Goal: Information Seeking & Learning: Find specific fact

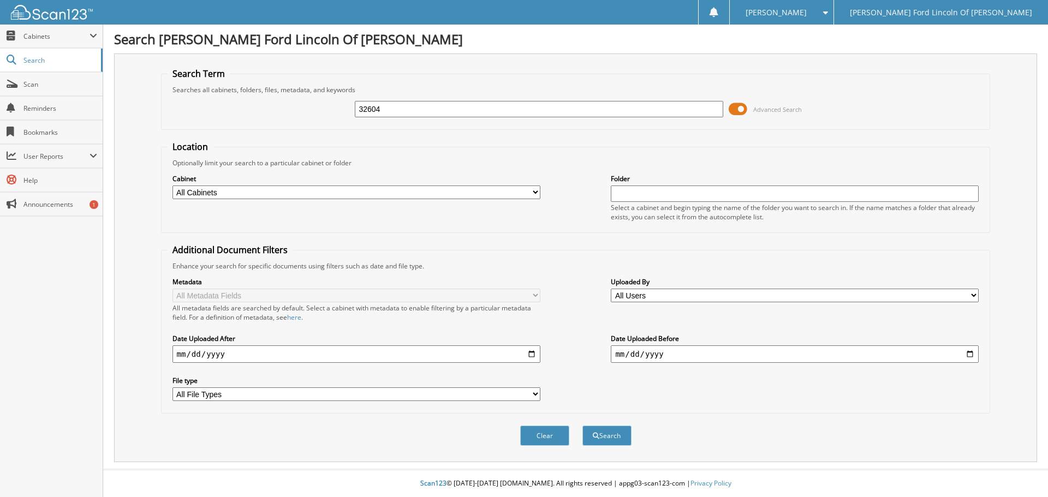
type input "32604"
click at [583, 426] on button "Search" at bounding box center [607, 436] width 49 height 20
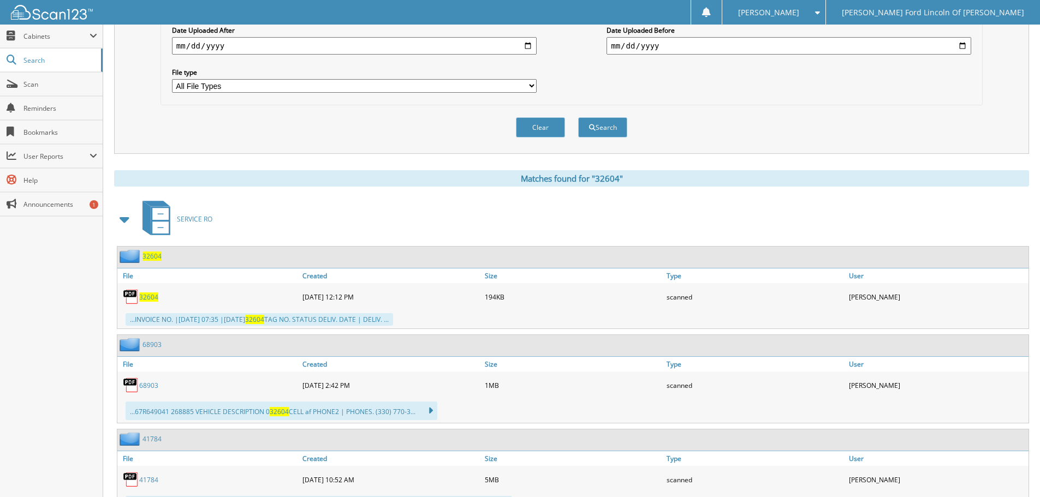
scroll to position [328, 0]
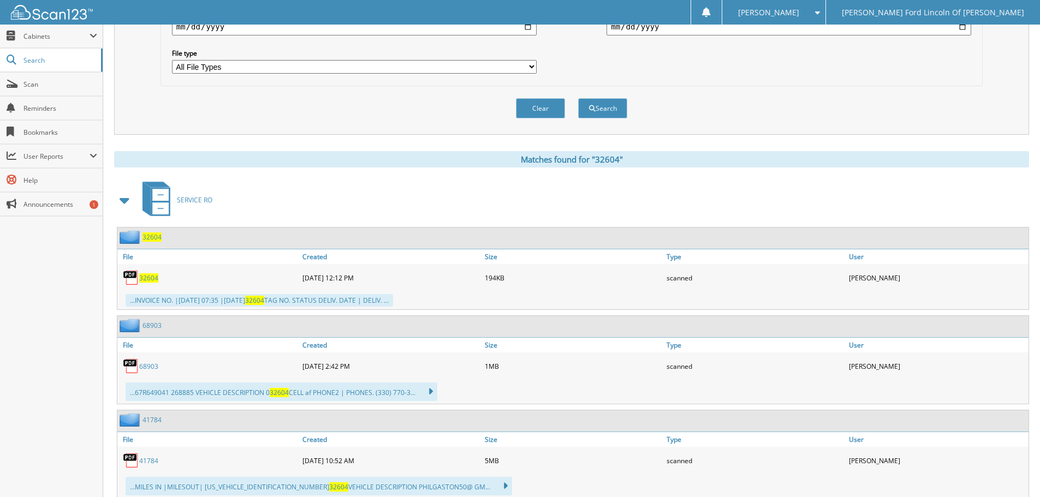
click at [141, 278] on span "32604" at bounding box center [148, 278] width 19 height 9
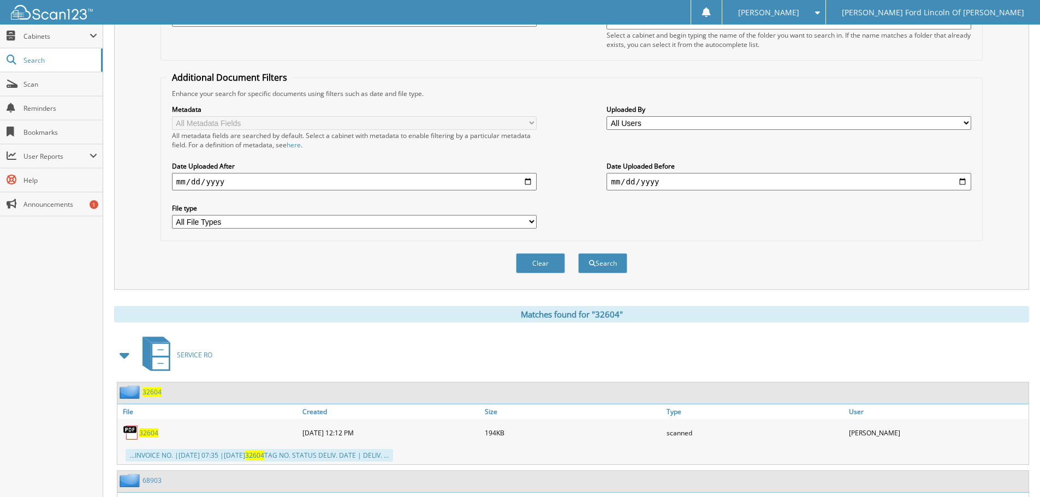
scroll to position [0, 0]
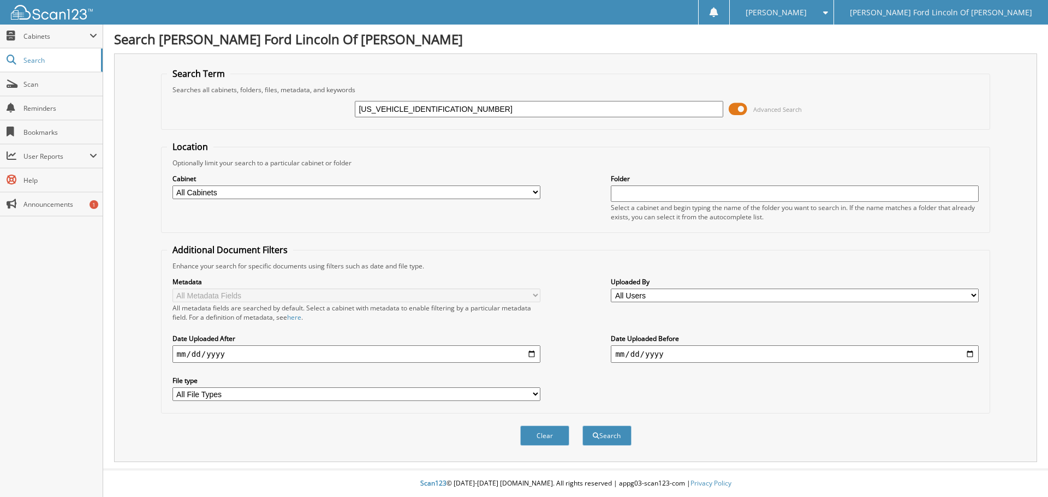
type input "[US_VEHICLE_IDENTIFICATION_NUMBER]"
click at [493, 252] on fieldset "Additional Document Filters Enhance your search for specific documents using fi…" at bounding box center [576, 329] width 830 height 170
click at [614, 433] on button "Search" at bounding box center [607, 436] width 49 height 20
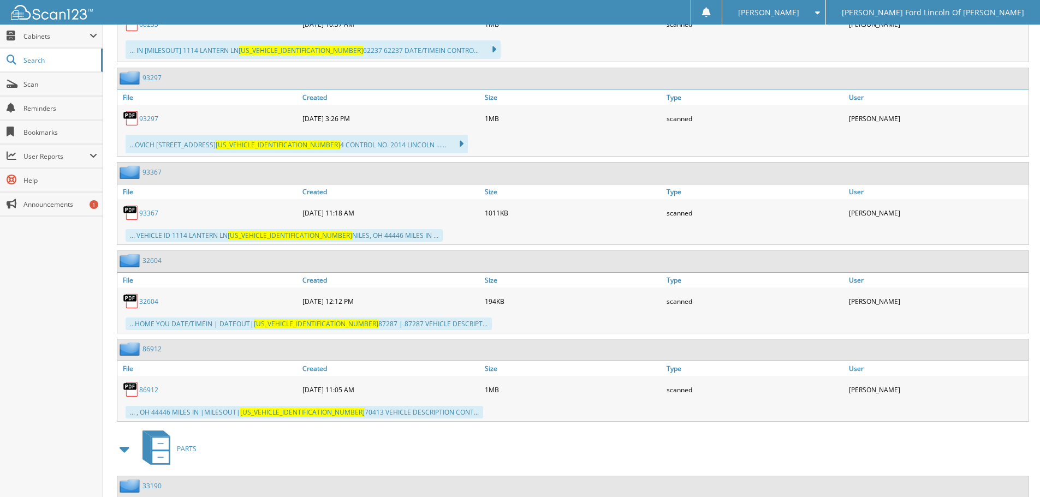
scroll to position [5016, 0]
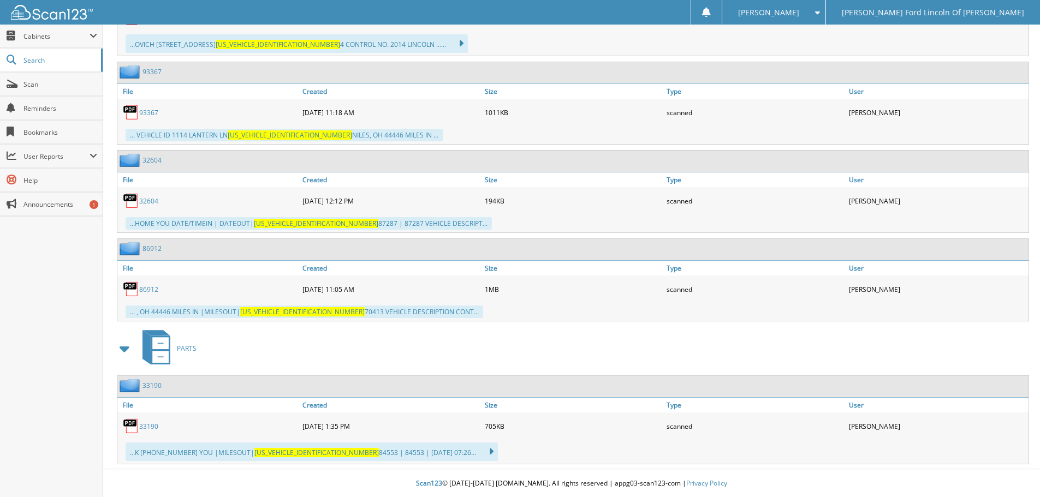
click at [140, 200] on link "32604" at bounding box center [148, 201] width 19 height 9
click at [147, 427] on link "33190" at bounding box center [148, 426] width 19 height 9
click at [146, 423] on link "33190" at bounding box center [148, 426] width 19 height 9
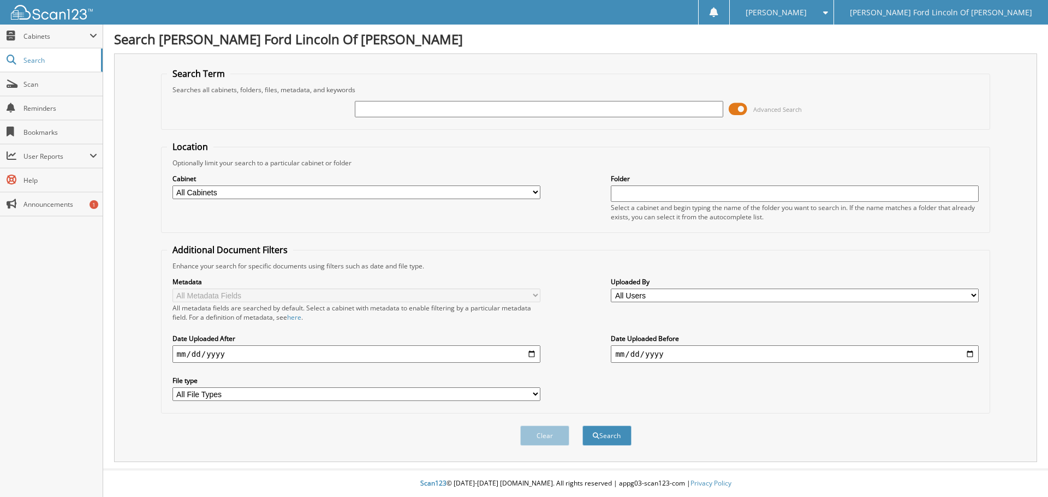
click at [374, 109] on input "text" at bounding box center [539, 109] width 368 height 16
type input "51480"
click at [583, 426] on button "Search" at bounding box center [607, 436] width 49 height 20
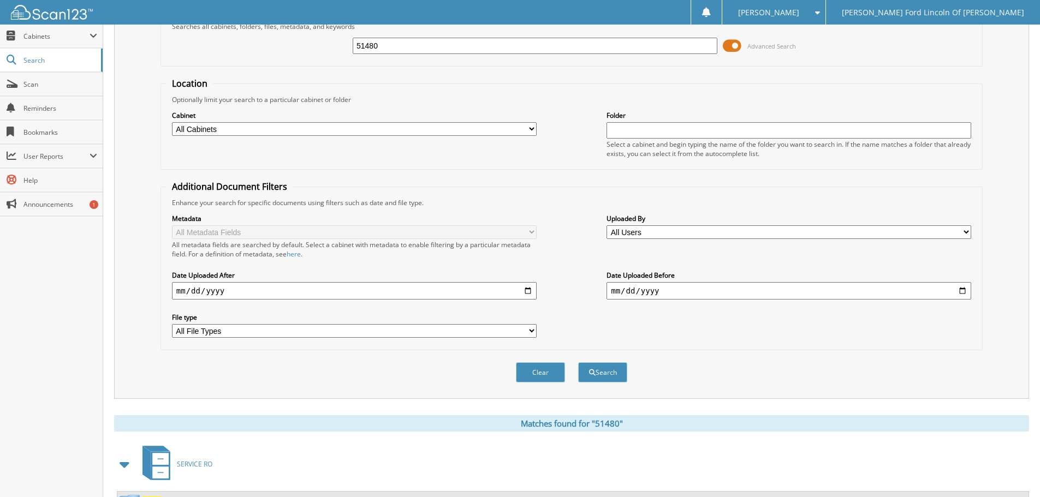
scroll to position [55, 0]
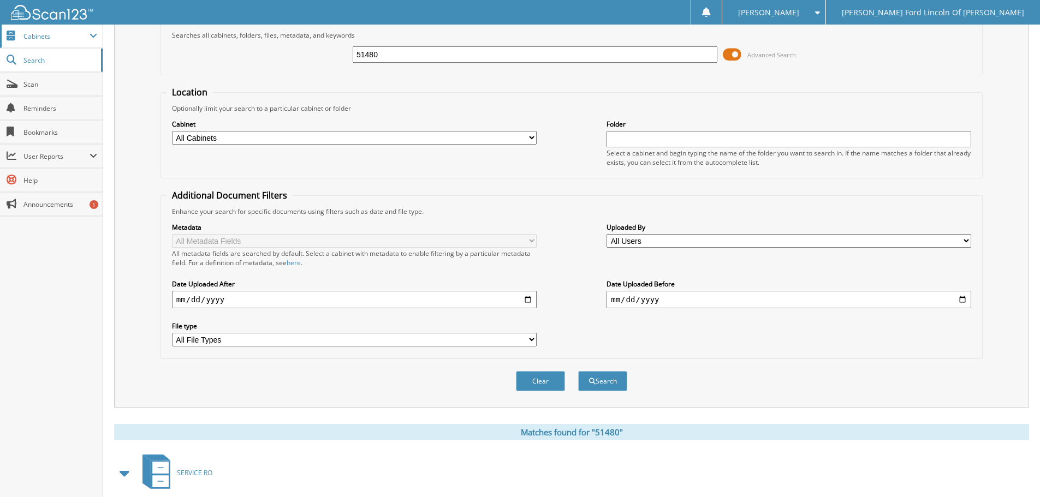
drag, startPoint x: 393, startPoint y: 55, endPoint x: 26, endPoint y: 45, distance: 366.5
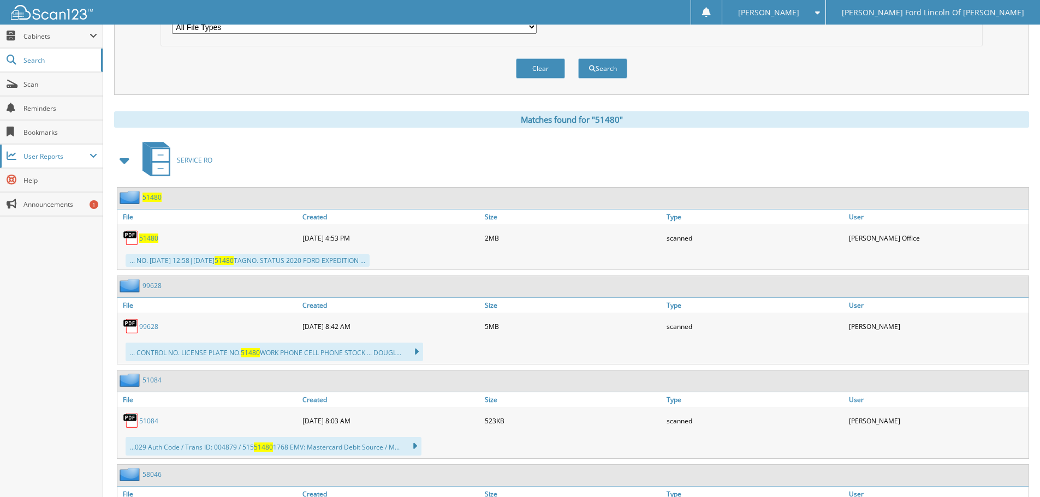
scroll to position [382, 0]
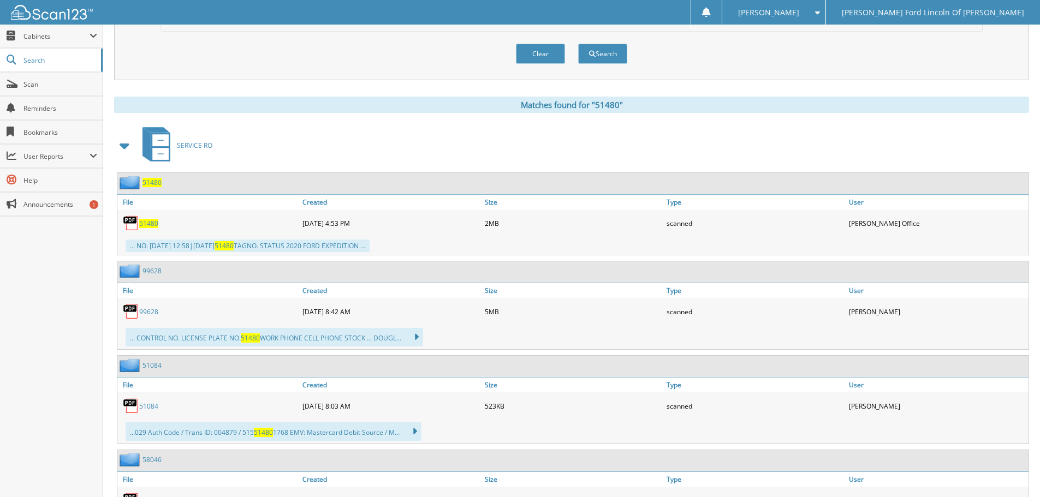
click at [149, 222] on span "51480" at bounding box center [148, 223] width 19 height 9
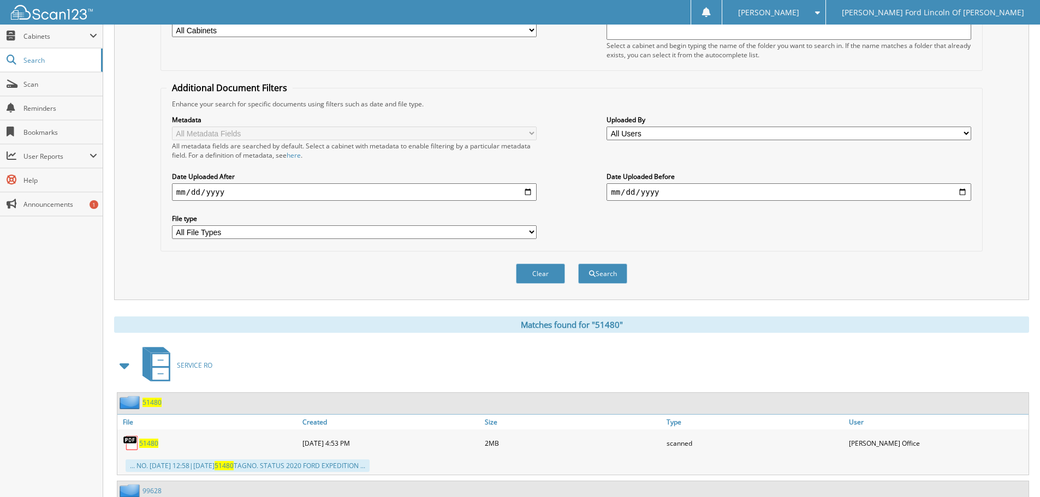
scroll to position [0, 0]
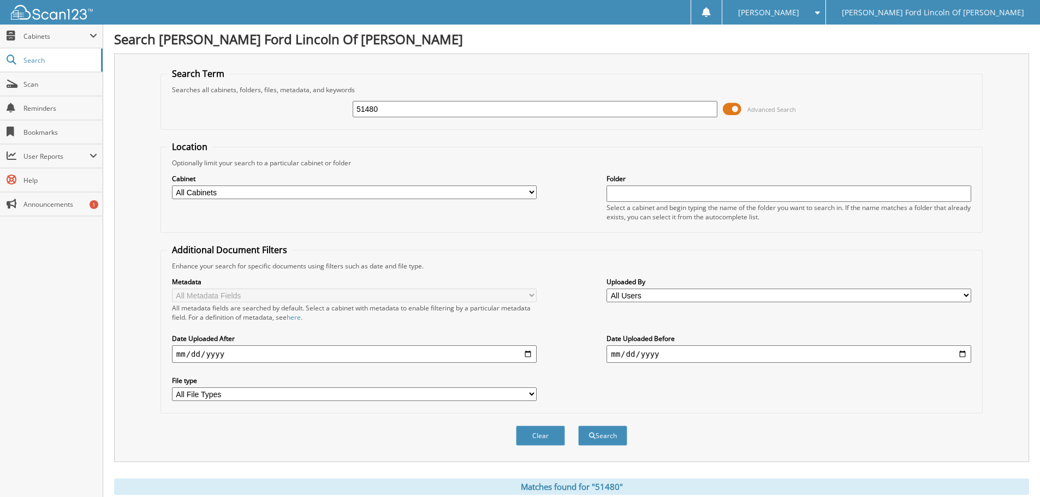
click at [458, 97] on div "51480 Advanced Search" at bounding box center [572, 108] width 810 height 29
drag, startPoint x: 443, startPoint y: 105, endPoint x: 2, endPoint y: 85, distance: 441.2
type input "9"
type input "61066"
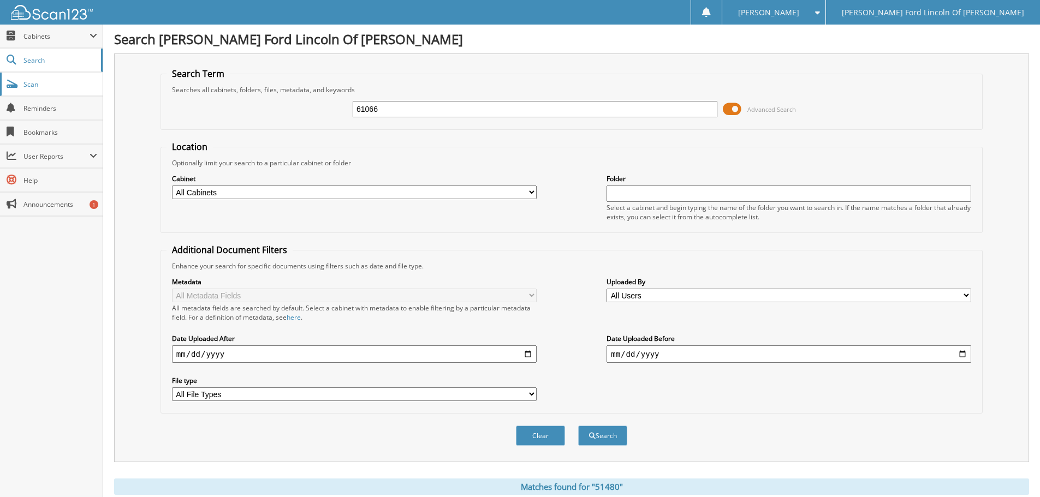
click at [578, 426] on button "Search" at bounding box center [602, 436] width 49 height 20
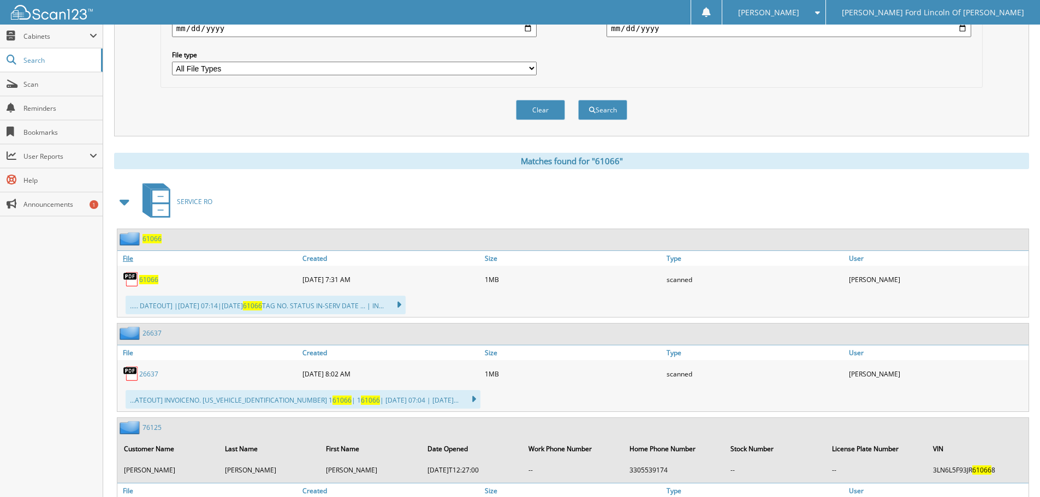
scroll to position [328, 0]
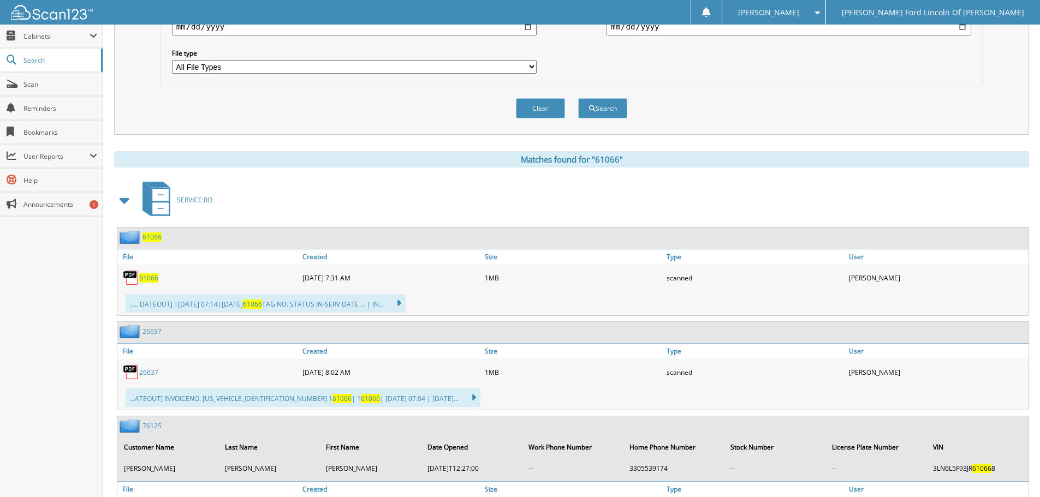
click at [150, 277] on span "61066" at bounding box center [148, 278] width 19 height 9
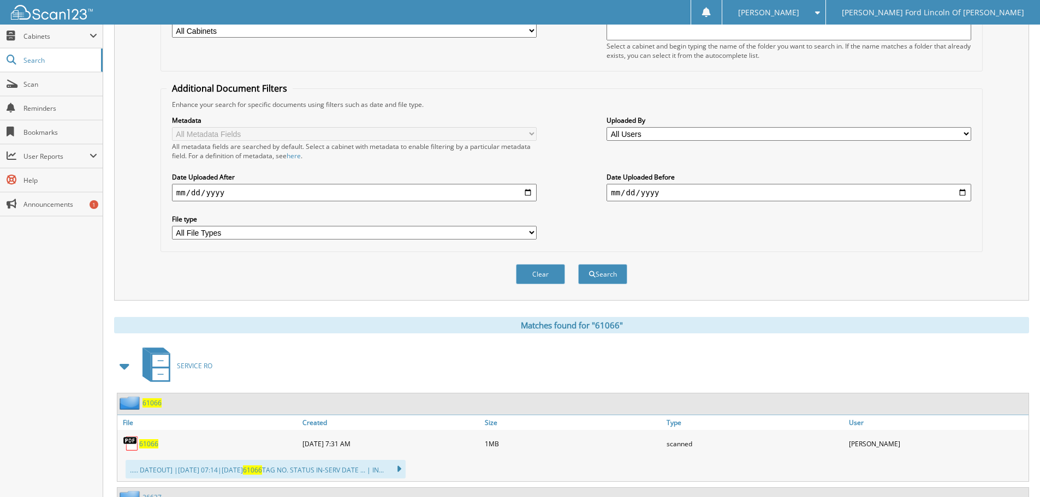
scroll to position [0, 0]
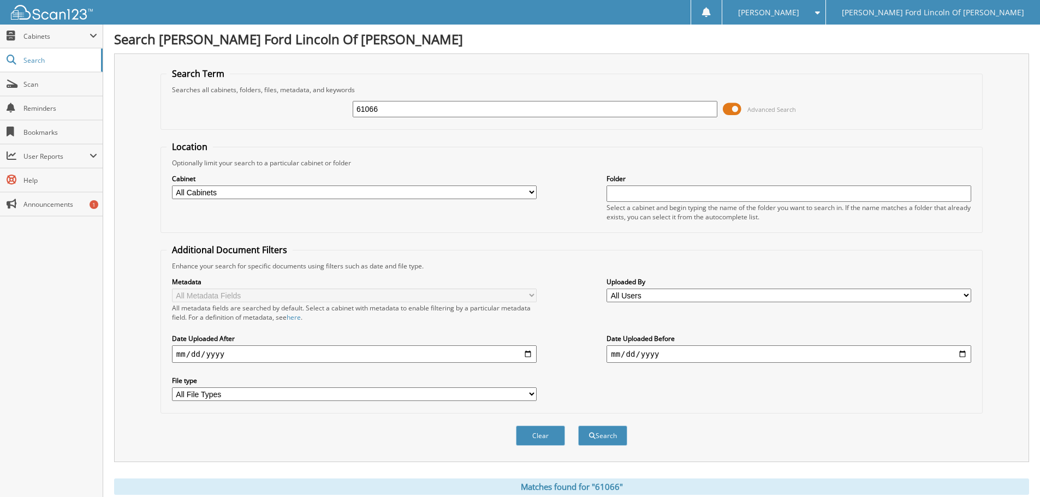
drag, startPoint x: 399, startPoint y: 112, endPoint x: 224, endPoint y: 88, distance: 176.4
click at [225, 85] on fieldset "Search Term Searches all cabinets, folders, files, metadata, and keywords 61066…" at bounding box center [572, 99] width 822 height 62
click at [578, 426] on button "Search" at bounding box center [602, 436] width 49 height 20
type input "70778+"
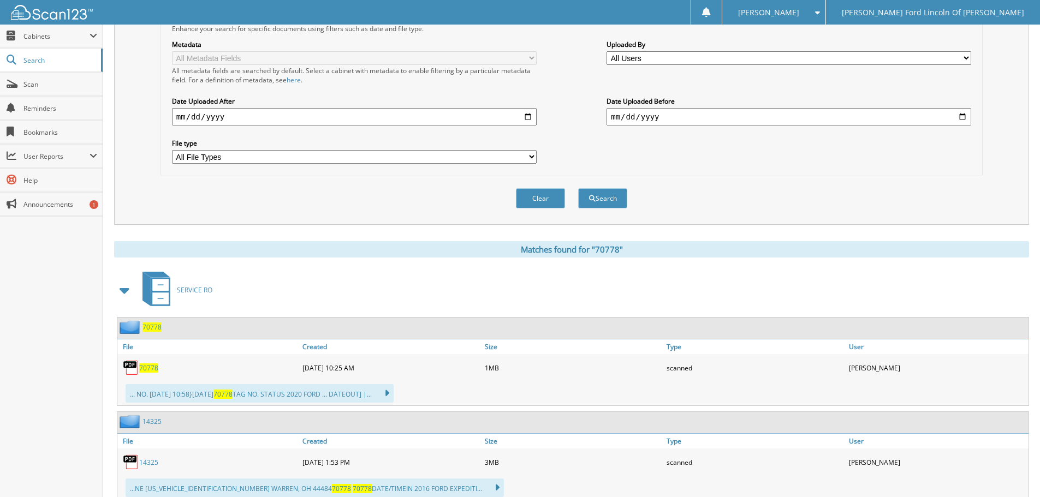
scroll to position [218, 0]
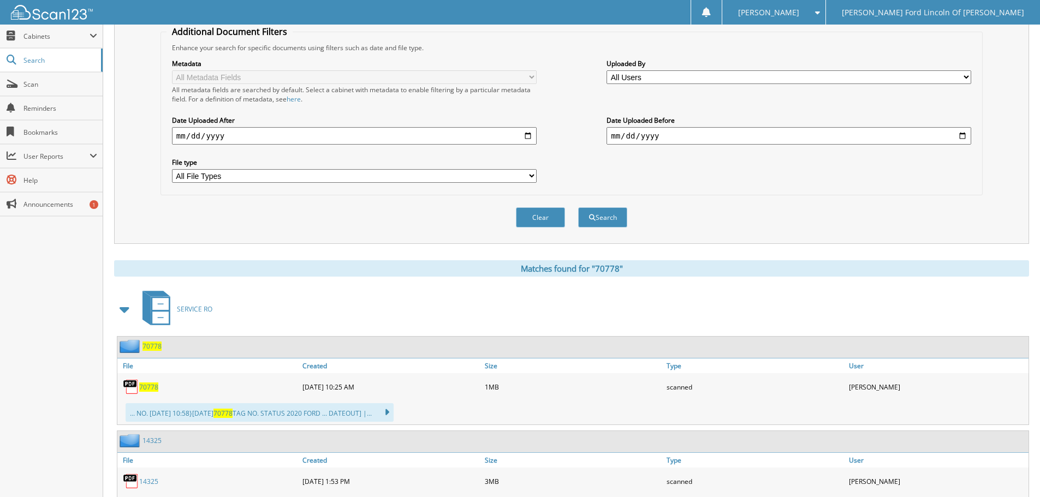
click at [148, 388] on span "70778" at bounding box center [148, 387] width 19 height 9
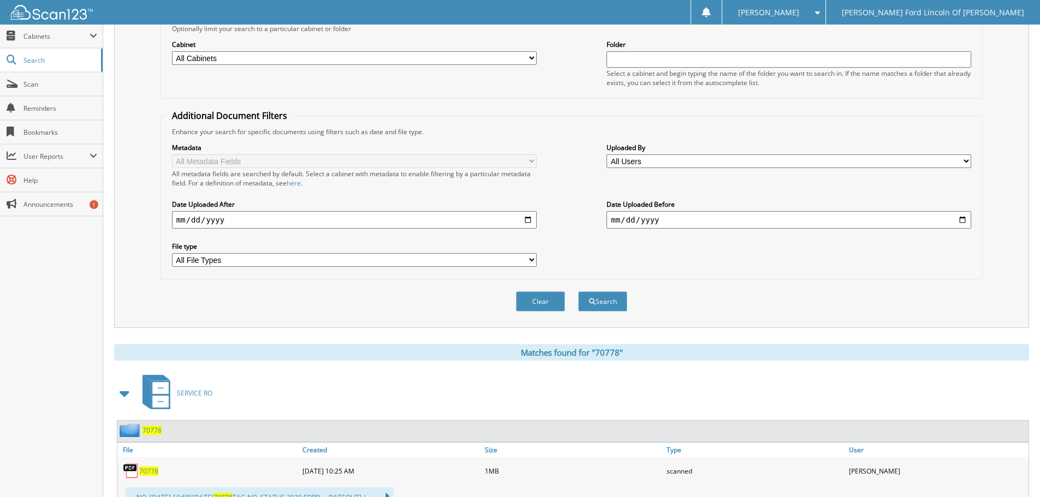
scroll to position [0, 0]
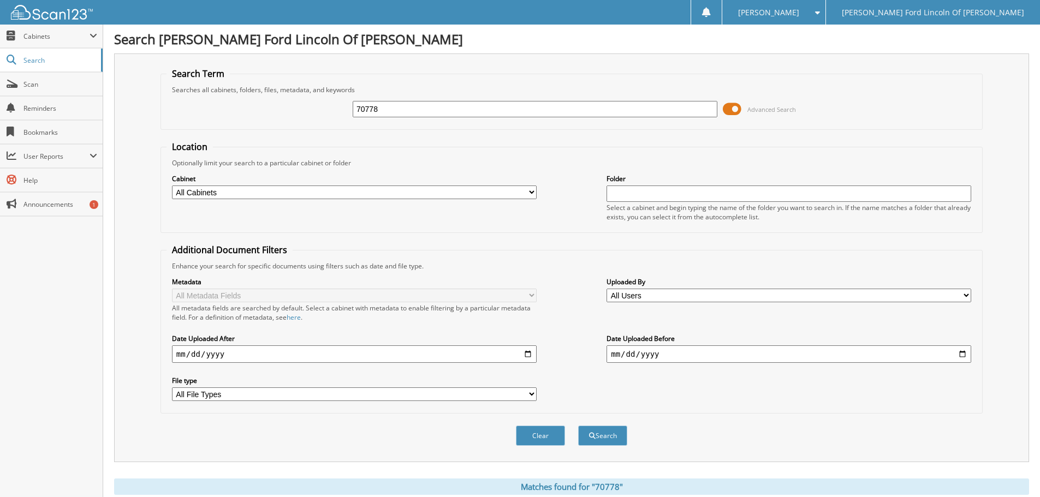
drag, startPoint x: 416, startPoint y: 102, endPoint x: 226, endPoint y: 98, distance: 190.1
click at [226, 97] on div "70778 Advanced Search" at bounding box center [572, 108] width 810 height 29
type input "838223"
click at [578, 426] on button "Search" at bounding box center [602, 436] width 49 height 20
click at [372, 109] on input "838223" at bounding box center [535, 109] width 365 height 16
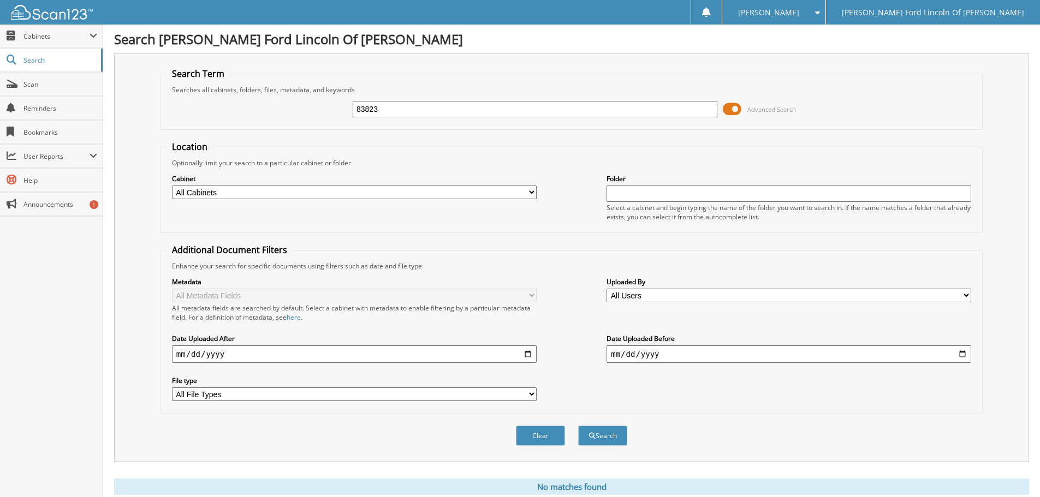
type input "83823"
click at [578, 426] on button "Search" at bounding box center [602, 436] width 49 height 20
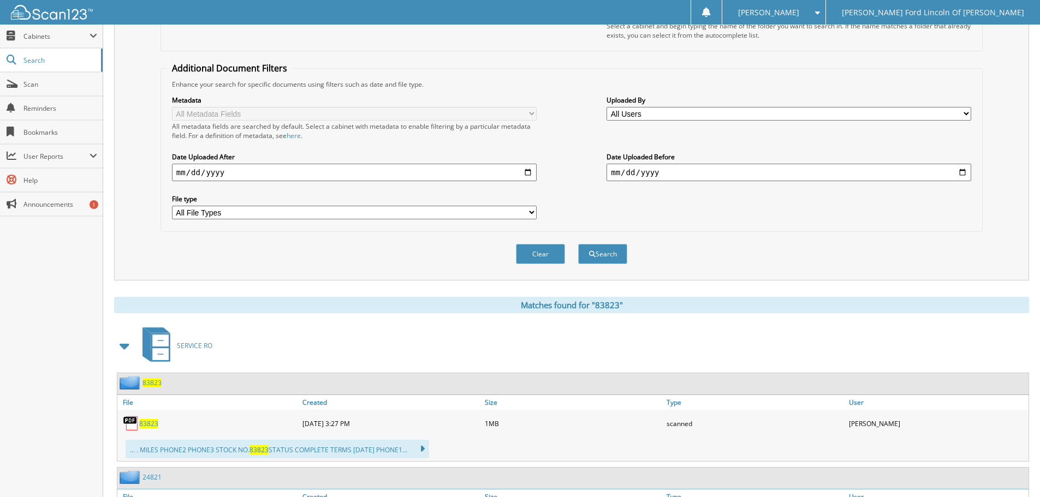
scroll to position [273, 0]
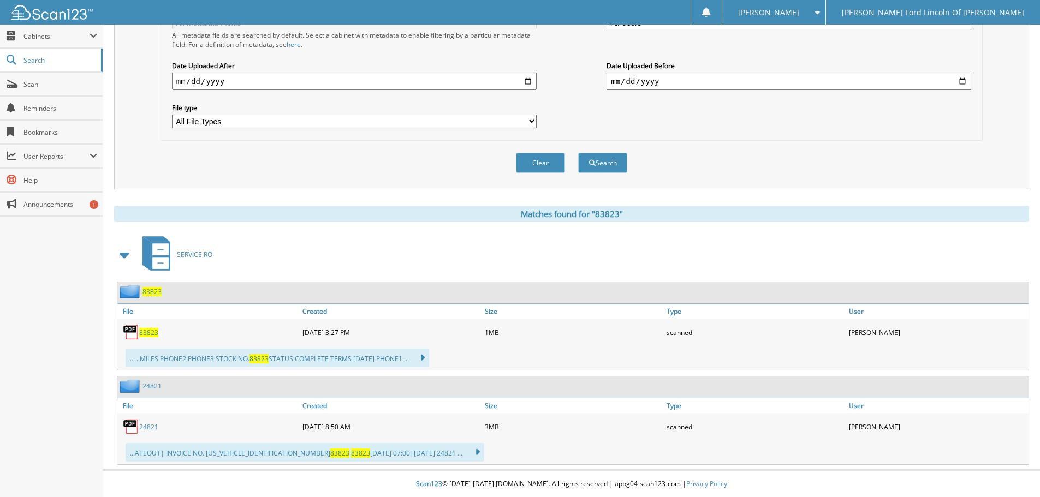
click at [147, 332] on span "83823" at bounding box center [148, 332] width 19 height 9
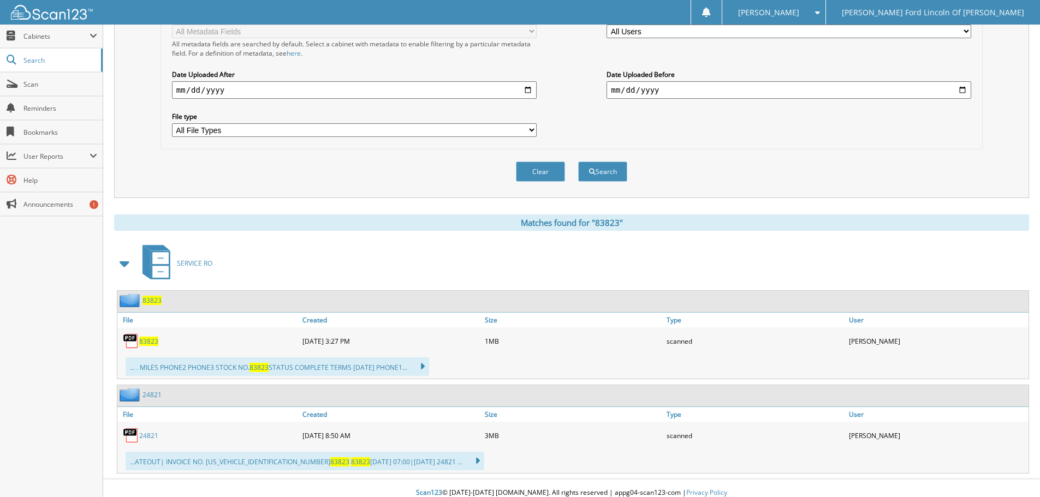
scroll to position [0, 0]
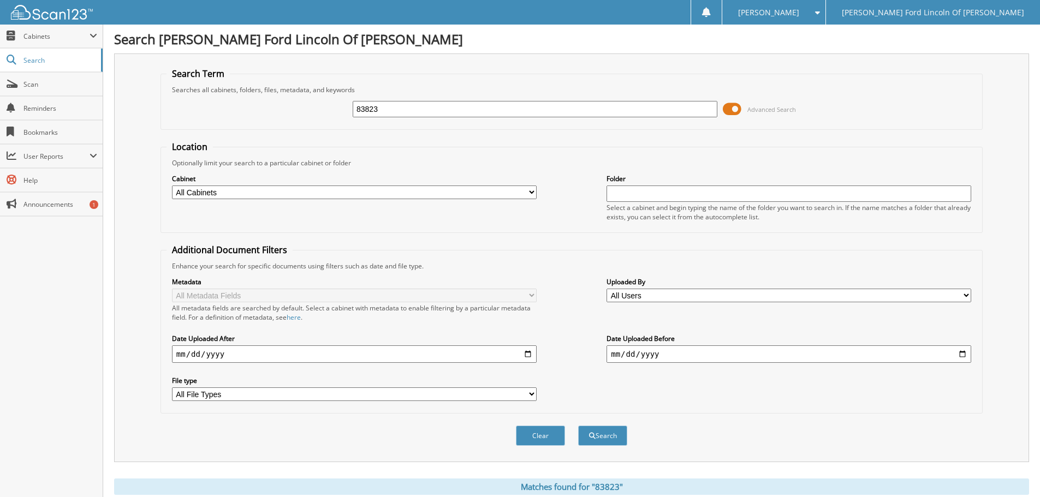
drag, startPoint x: 513, startPoint y: 105, endPoint x: 224, endPoint y: 87, distance: 289.4
click at [359, 87] on fieldset "Search Term Searches all cabinets, folders, files, metadata, and keywords 83823…" at bounding box center [572, 99] width 822 height 62
type input "96523"
click at [578, 426] on button "Search" at bounding box center [602, 436] width 49 height 20
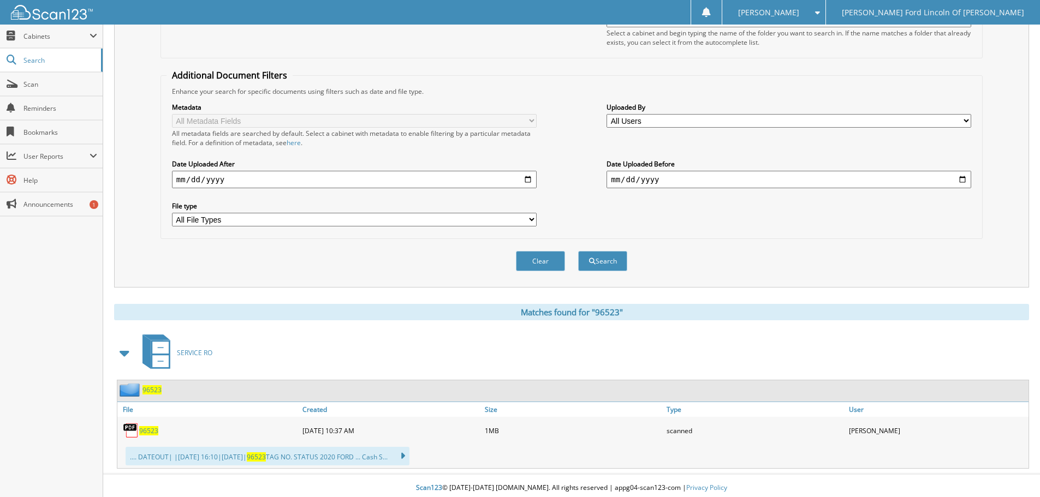
scroll to position [180, 0]
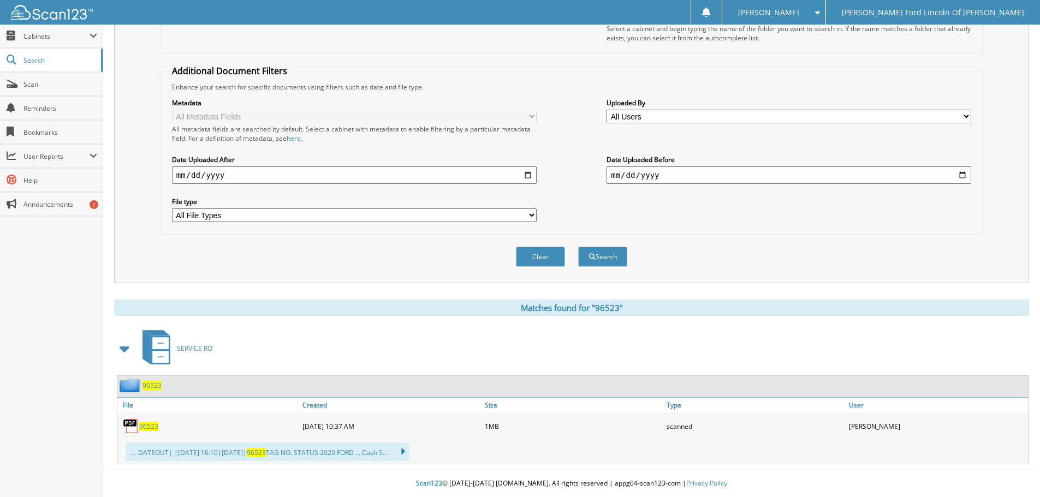
click at [141, 426] on span "96523" at bounding box center [148, 426] width 19 height 9
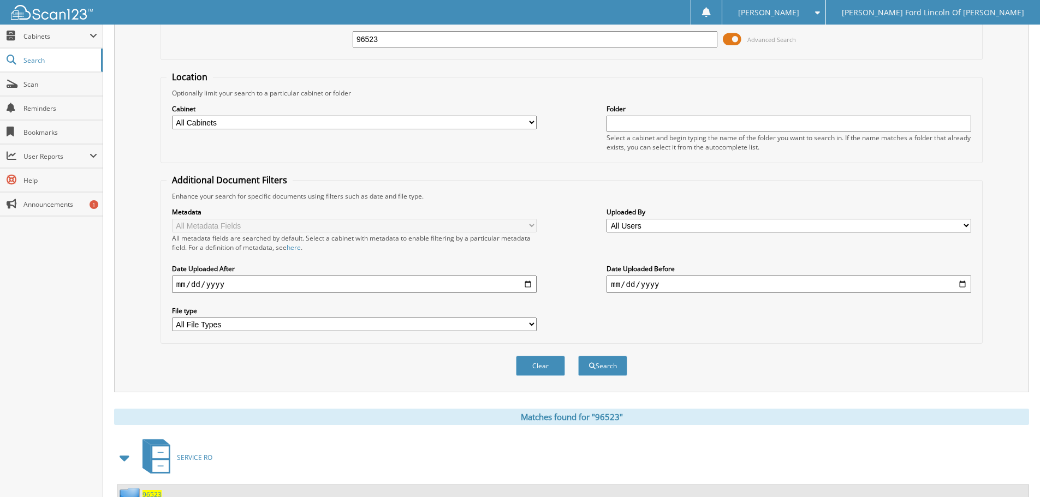
scroll to position [0, 0]
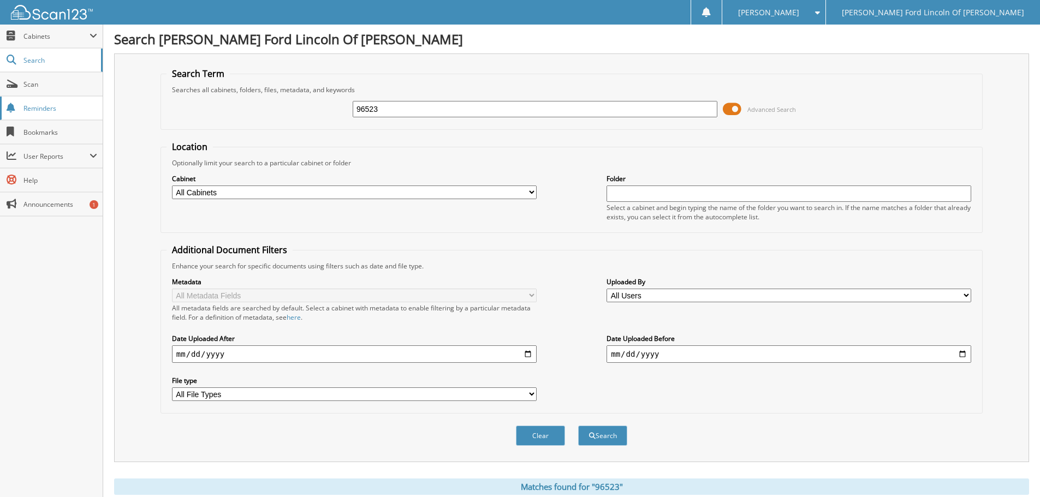
drag, startPoint x: 377, startPoint y: 112, endPoint x: 0, endPoint y: 109, distance: 377.3
click at [0, 109] on body "Niall M. Settings Logout Klaben Ford Lincoln Of Warren Close Cabinets My Compan…" at bounding box center [520, 338] width 1040 height 677
type input "15009"
click at [578, 426] on button "Search" at bounding box center [602, 436] width 49 height 20
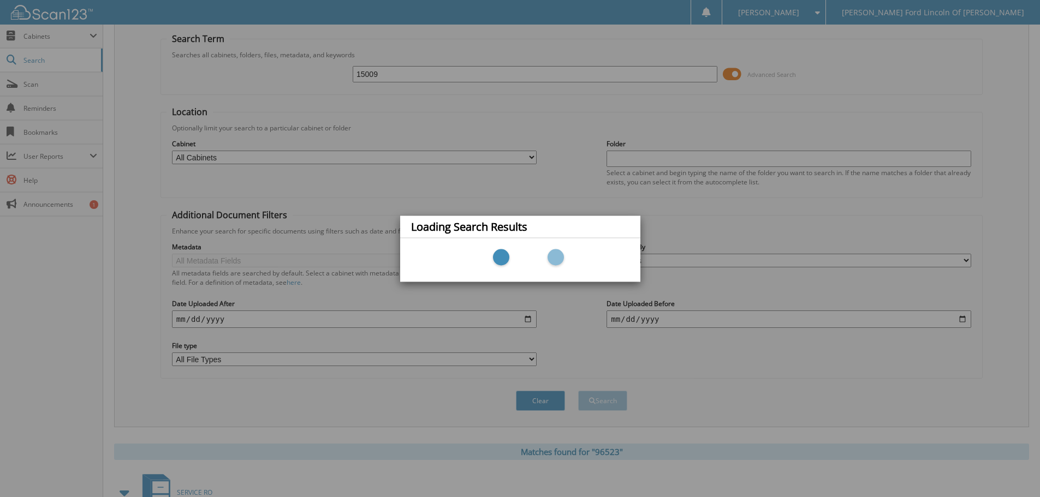
scroll to position [55, 0]
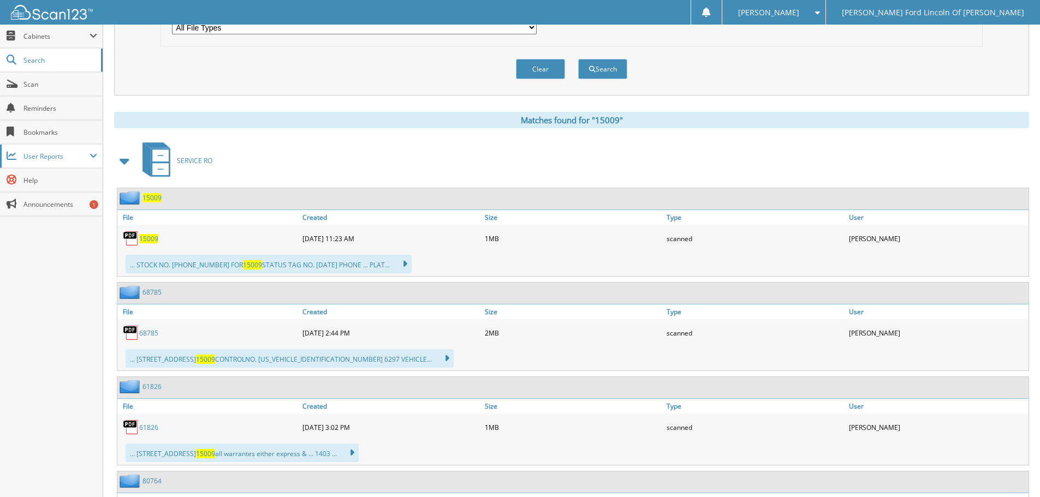
scroll to position [382, 0]
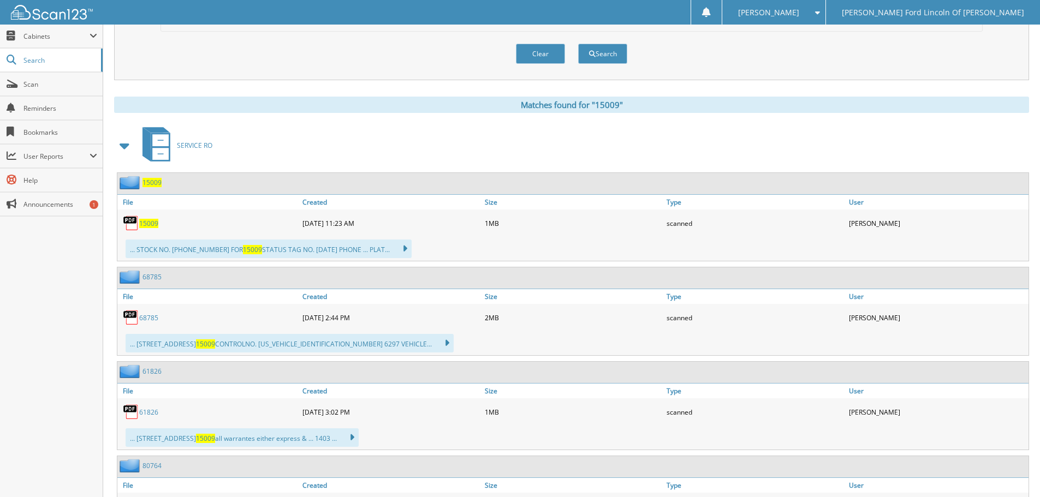
click at [149, 223] on span "15009" at bounding box center [148, 223] width 19 height 9
click at [712, 52] on div "Clear Search" at bounding box center [572, 54] width 822 height 44
click at [155, 223] on span "15009" at bounding box center [148, 223] width 19 height 9
click at [145, 222] on span "15009" at bounding box center [148, 223] width 19 height 9
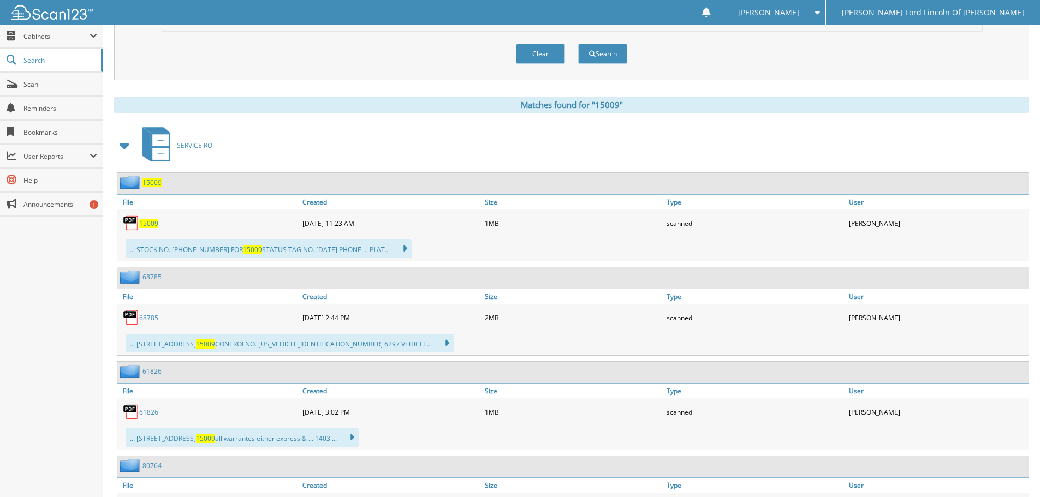
click at [145, 222] on span "15009" at bounding box center [148, 223] width 19 height 9
click at [755, 63] on div "Clear Search" at bounding box center [572, 54] width 822 height 44
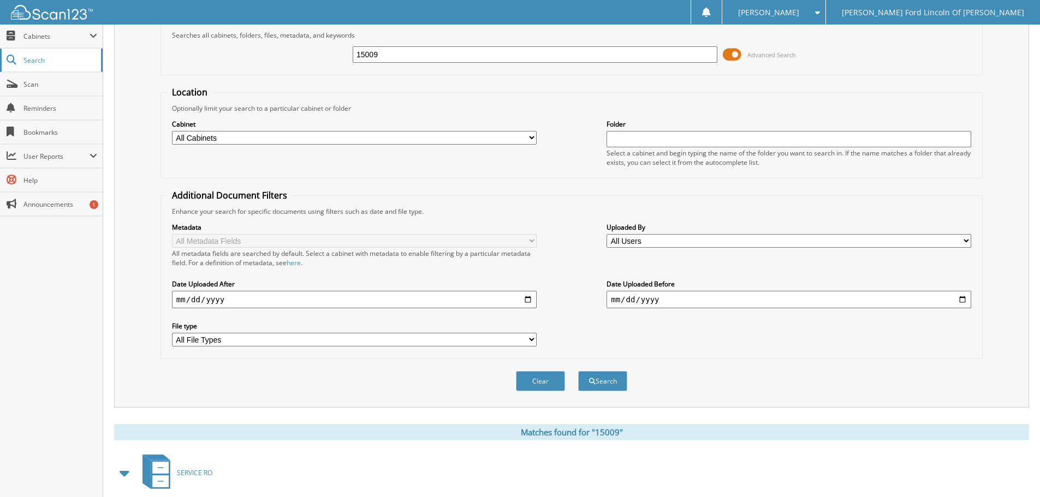
drag, startPoint x: 426, startPoint y: 58, endPoint x: 0, endPoint y: 52, distance: 426.0
type input "26498"
click at [578, 371] on button "Search" at bounding box center [602, 381] width 49 height 20
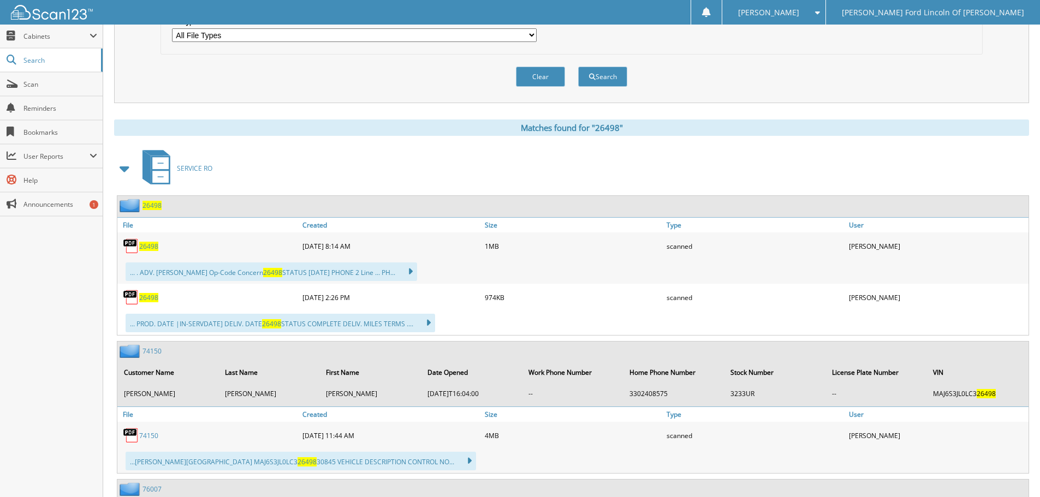
scroll to position [382, 0]
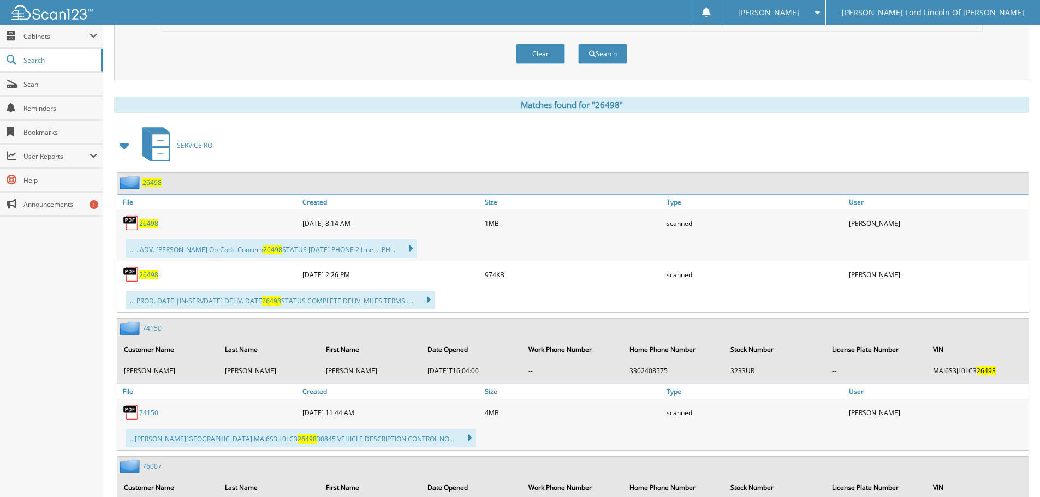
click at [144, 220] on span "26498" at bounding box center [148, 223] width 19 height 9
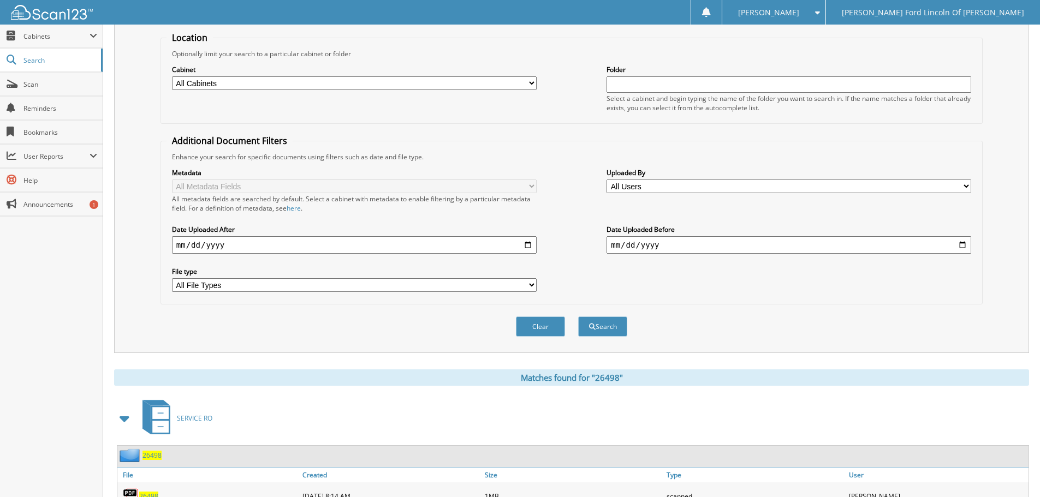
scroll to position [0, 0]
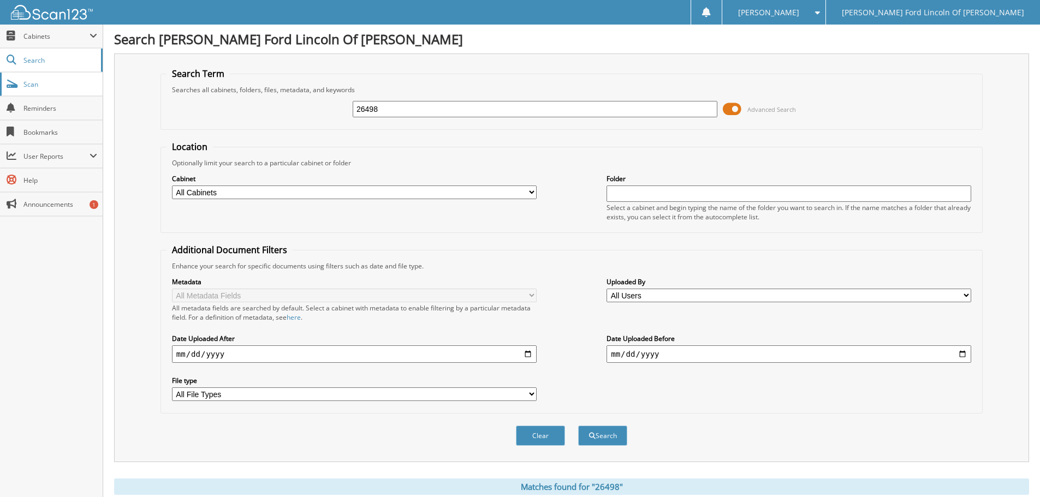
drag, startPoint x: 404, startPoint y: 106, endPoint x: 1, endPoint y: 76, distance: 404.1
type input "33671"
click at [578, 426] on button "Search" at bounding box center [602, 436] width 49 height 20
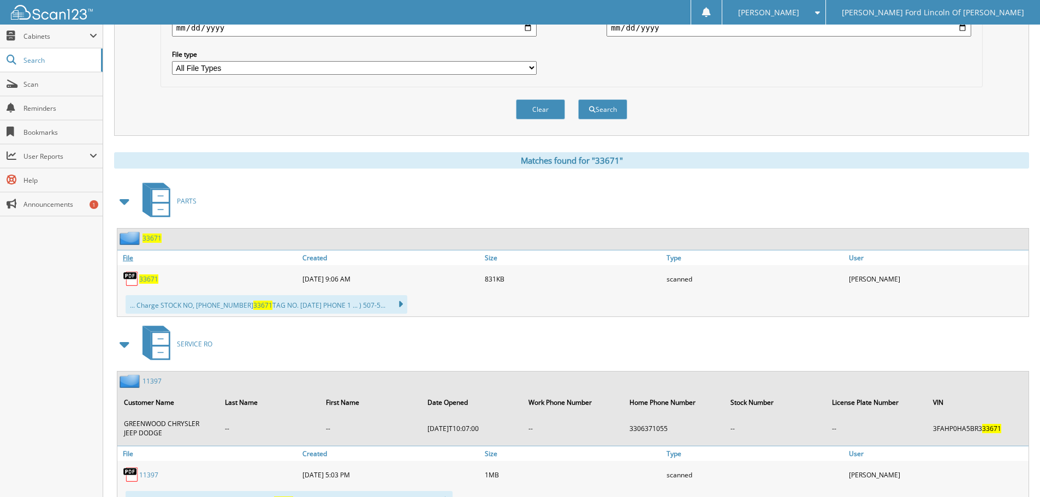
scroll to position [328, 0]
click at [148, 278] on span "33671" at bounding box center [148, 278] width 19 height 9
